Goal: Task Accomplishment & Management: Use online tool/utility

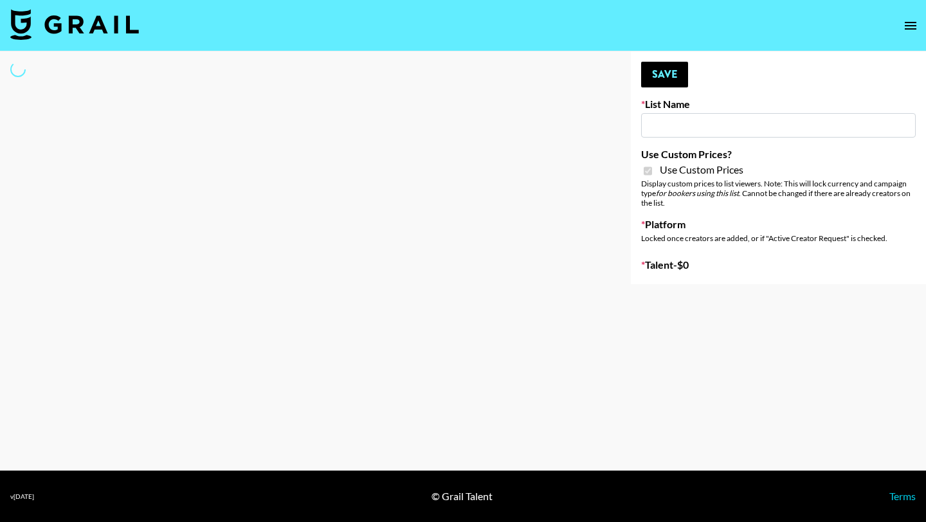
type input "Some By Mi ([DATE])"
checkbox input "true"
select select "Brand"
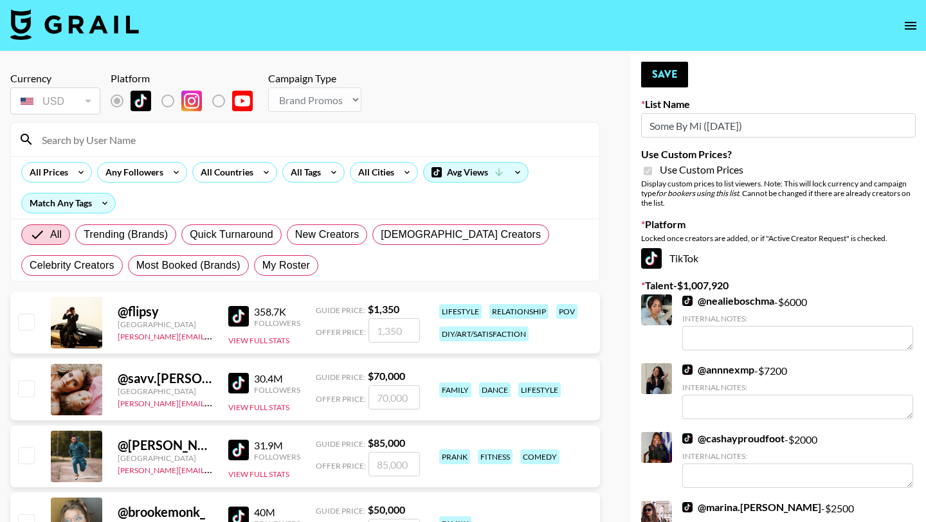
click at [67, 142] on input at bounding box center [312, 139] width 557 height 21
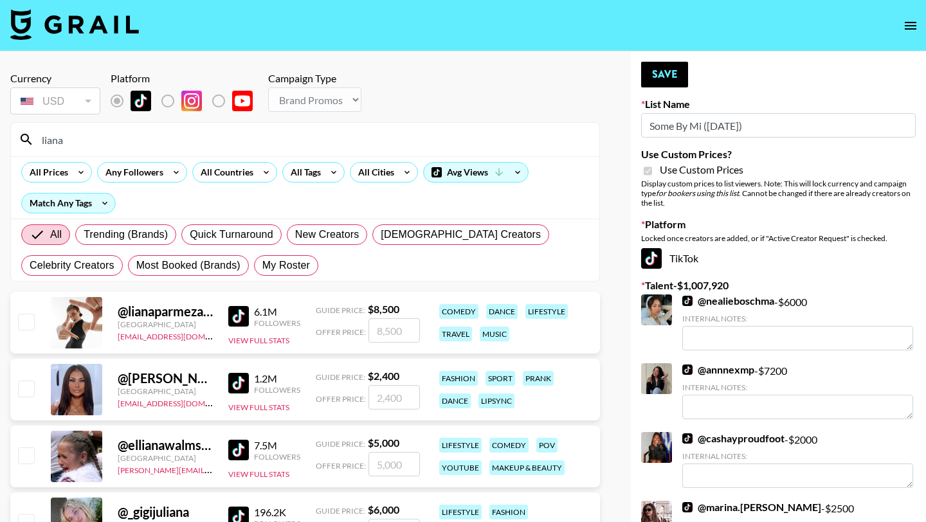
type input "liana"
click at [19, 323] on input "checkbox" at bounding box center [25, 321] width 15 height 15
checkbox input "true"
click at [387, 333] on input "8500" at bounding box center [393, 330] width 51 height 24
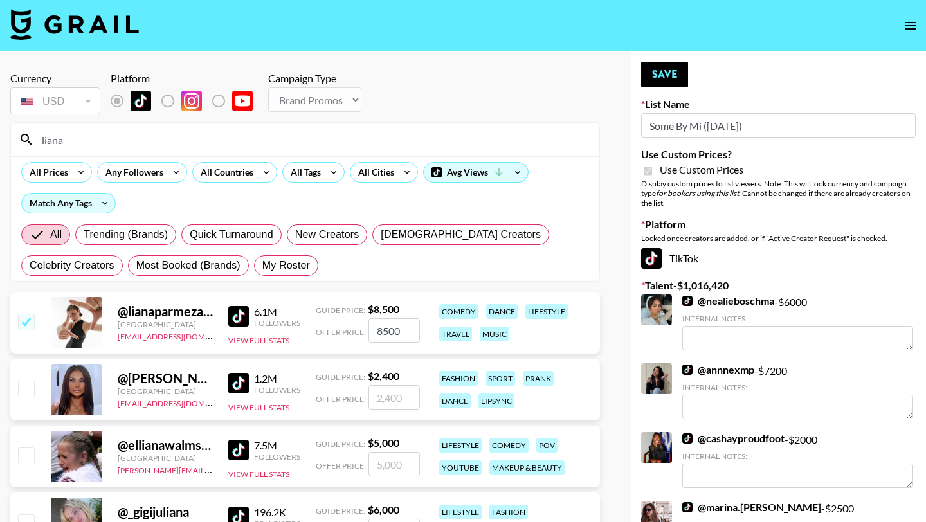
click at [387, 333] on input "8500" at bounding box center [393, 330] width 51 height 24
type input "4000"
click at [577, 336] on div "comedy dance lifestyle travel music" at bounding box center [514, 322] width 159 height 45
click at [670, 78] on button "Save" at bounding box center [664, 75] width 47 height 26
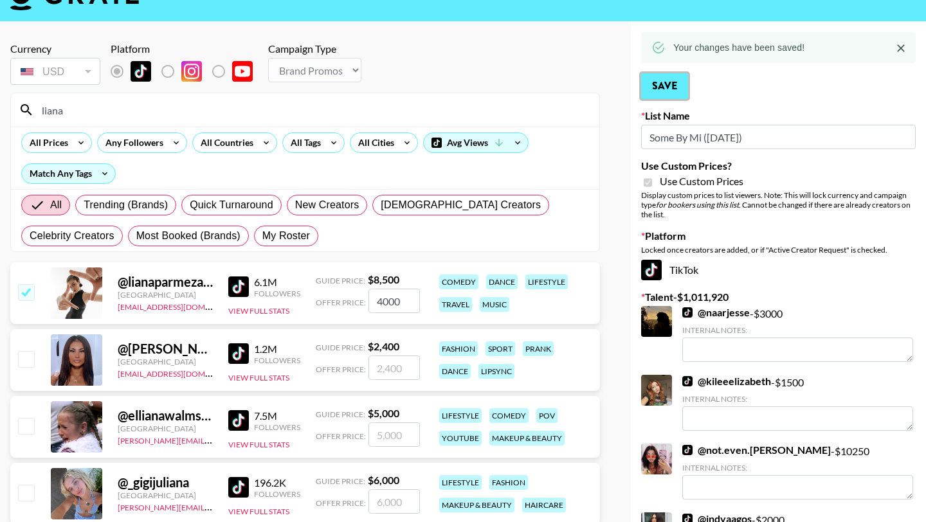
scroll to position [33, 0]
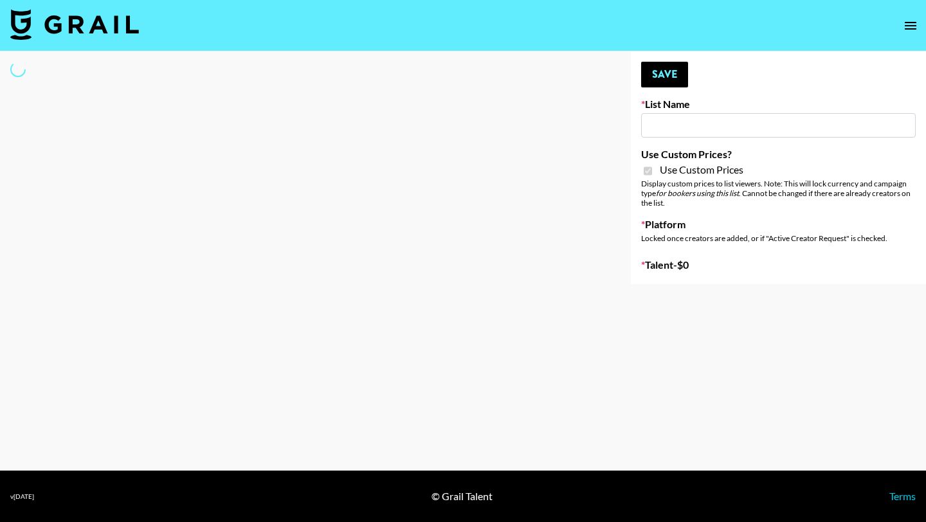
type input "Yap Freely x MICRO CREATORS"
checkbox input "true"
select select "Brand"
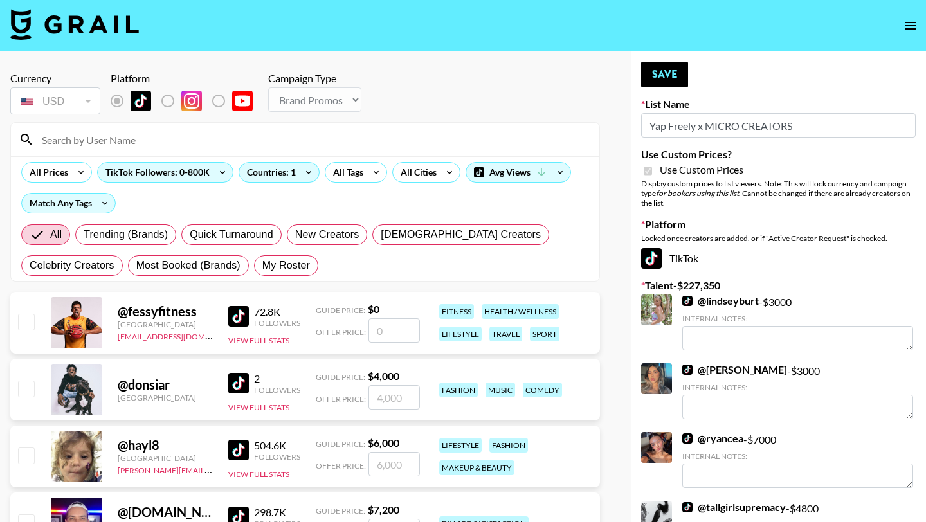
click at [172, 148] on input at bounding box center [312, 139] width 557 height 21
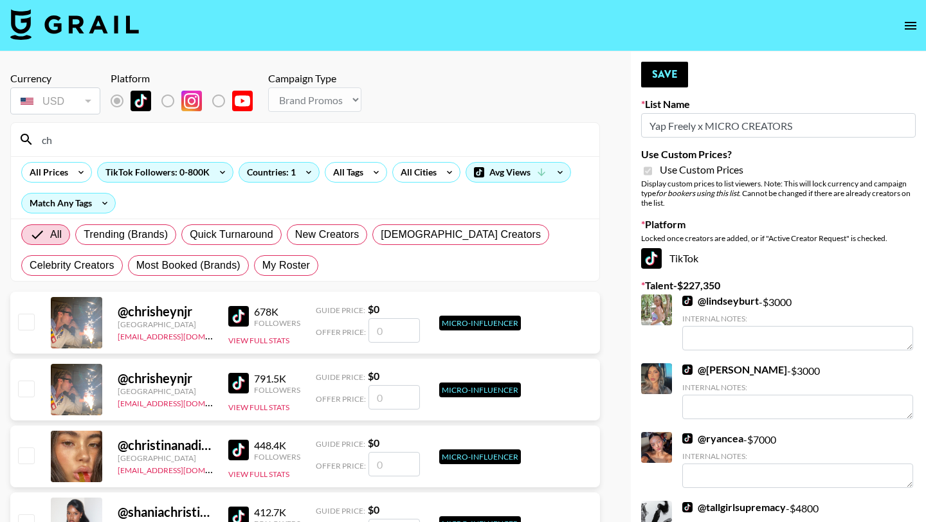
type input "c"
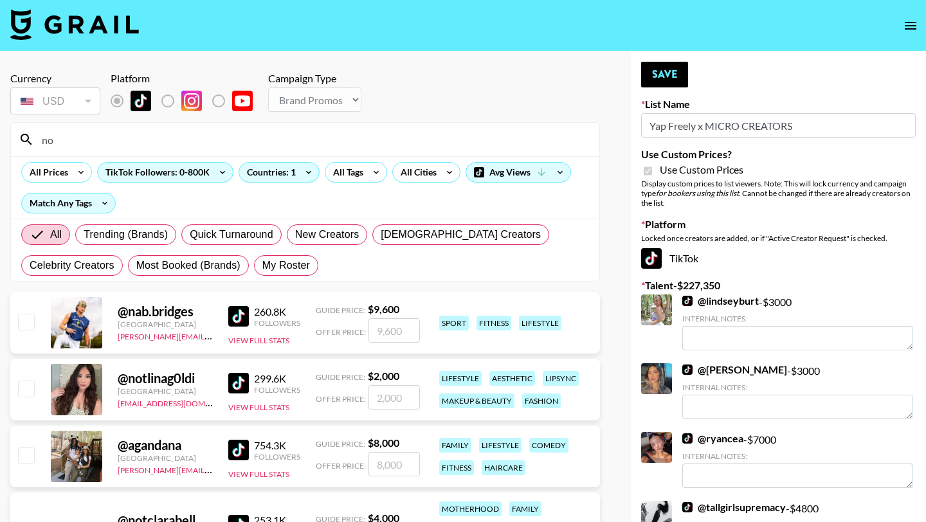
type input "n"
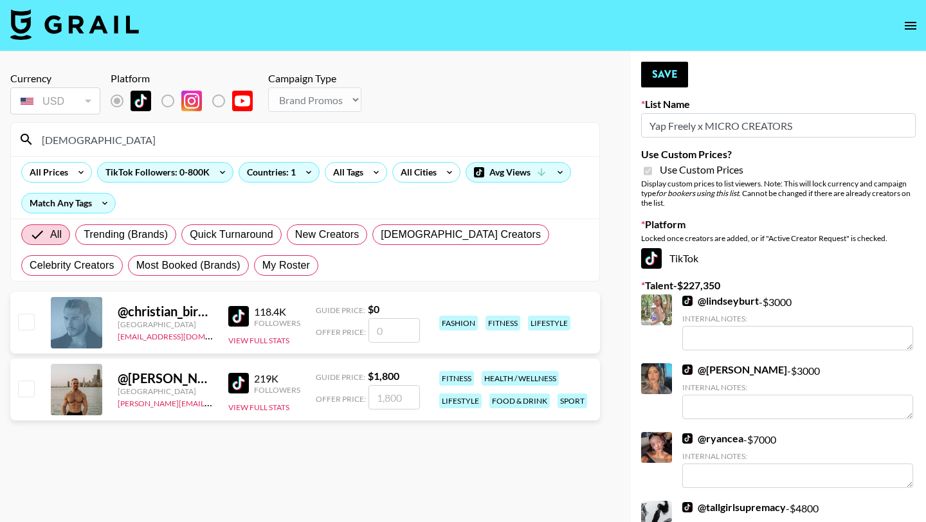
type input "christianj"
